Goal: Transaction & Acquisition: Book appointment/travel/reservation

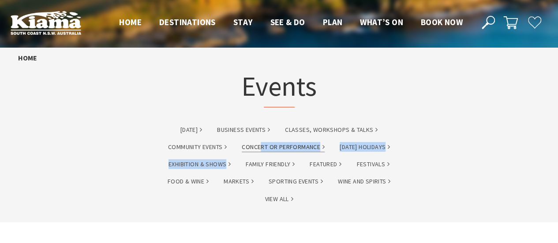
drag, startPoint x: 230, startPoint y: 158, endPoint x: 260, endPoint y: 145, distance: 32.6
click at [260, 145] on ul "Australia Day Business Events Classes, Workshops & Talks Community Events Conce…" at bounding box center [279, 170] width 269 height 104
click at [260, 145] on link "Concert or Performance" at bounding box center [283, 147] width 83 height 10
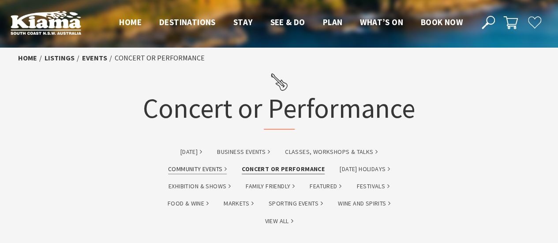
click at [194, 173] on link "Community Events" at bounding box center [197, 169] width 59 height 10
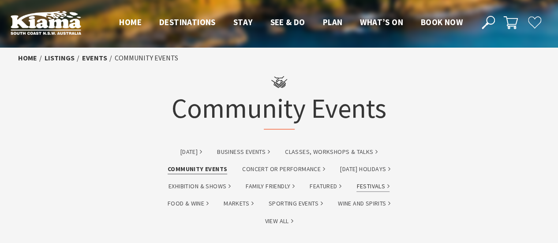
click at [362, 186] on link "Festivals" at bounding box center [372, 186] width 33 height 10
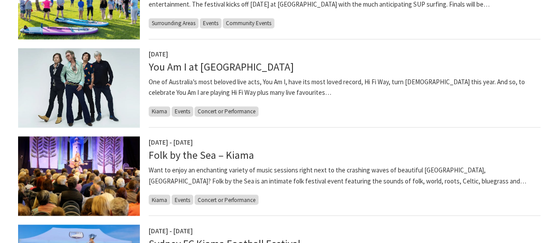
scroll to position [667, 0]
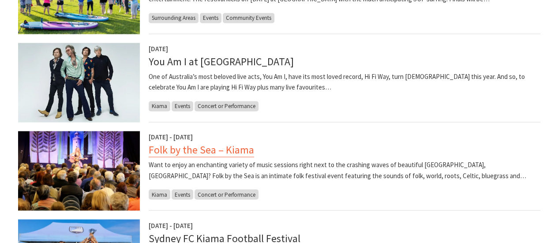
click at [228, 148] on link "Folk by the Sea – Kiama" at bounding box center [201, 150] width 105 height 14
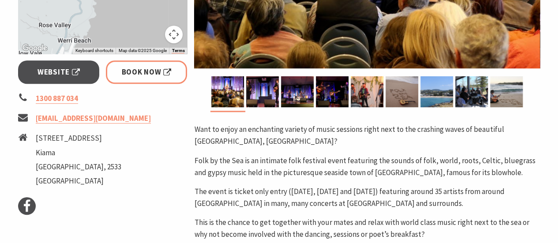
scroll to position [323, 0]
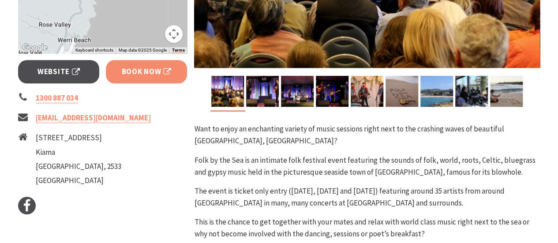
click at [140, 71] on span "Book Now" at bounding box center [147, 72] width 50 height 12
